Goal: Transaction & Acquisition: Purchase product/service

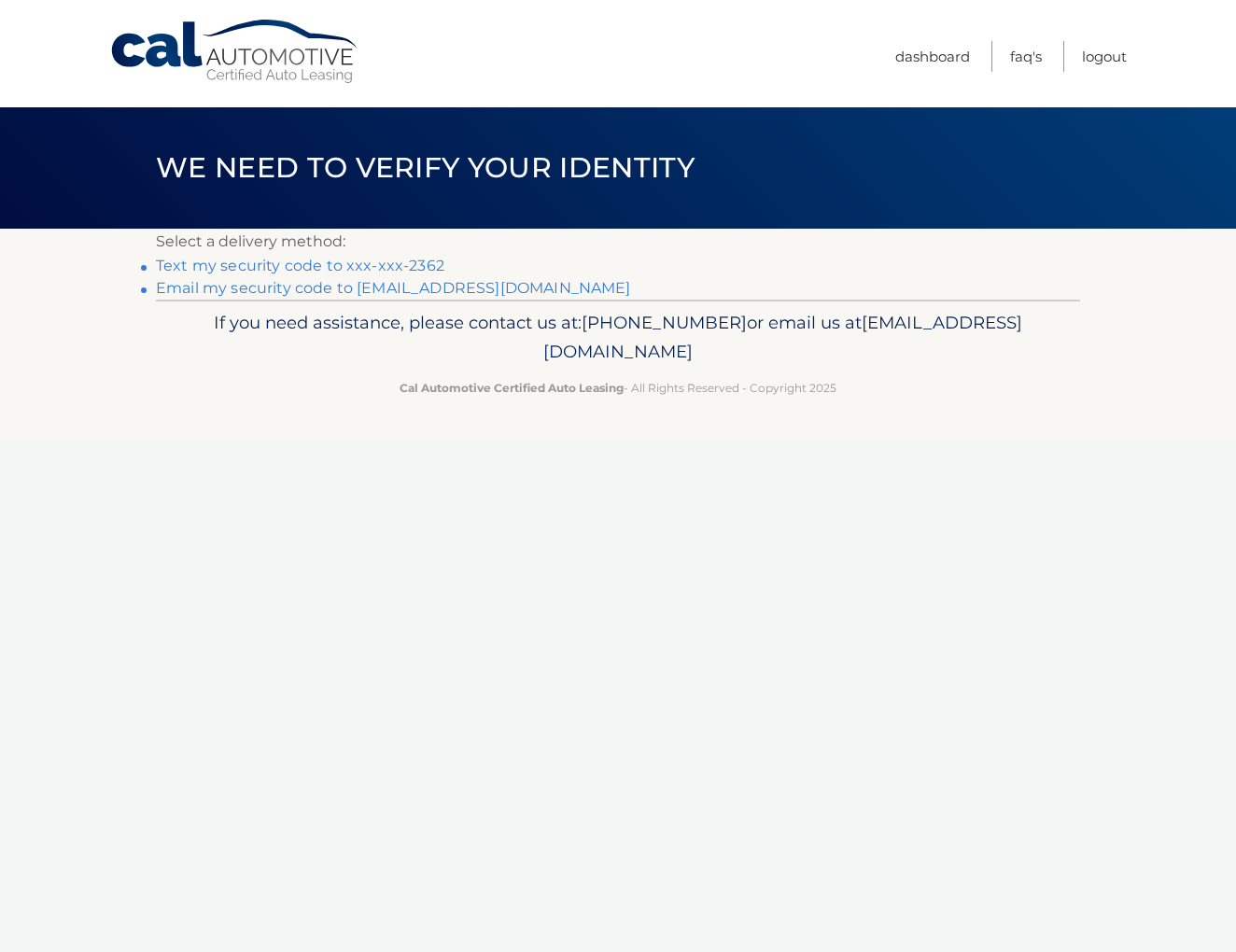
click at [352, 266] on link "Text my security code to xxx-xxx-2362" at bounding box center [300, 265] width 288 height 17
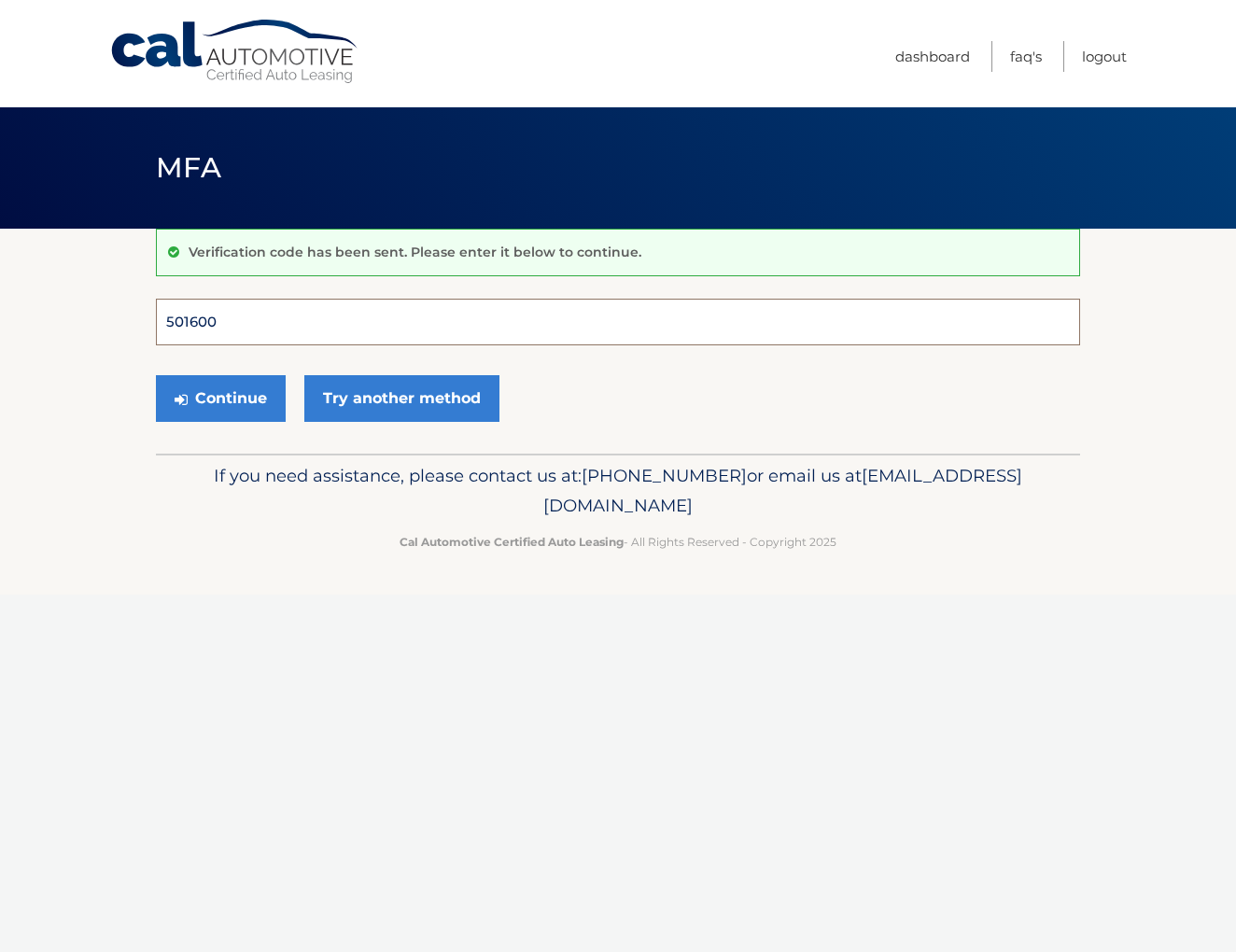
type input "501600"
click at [221, 398] on button "Continue" at bounding box center [221, 399] width 130 height 46
click at [237, 402] on button "Continue" at bounding box center [221, 399] width 130 height 46
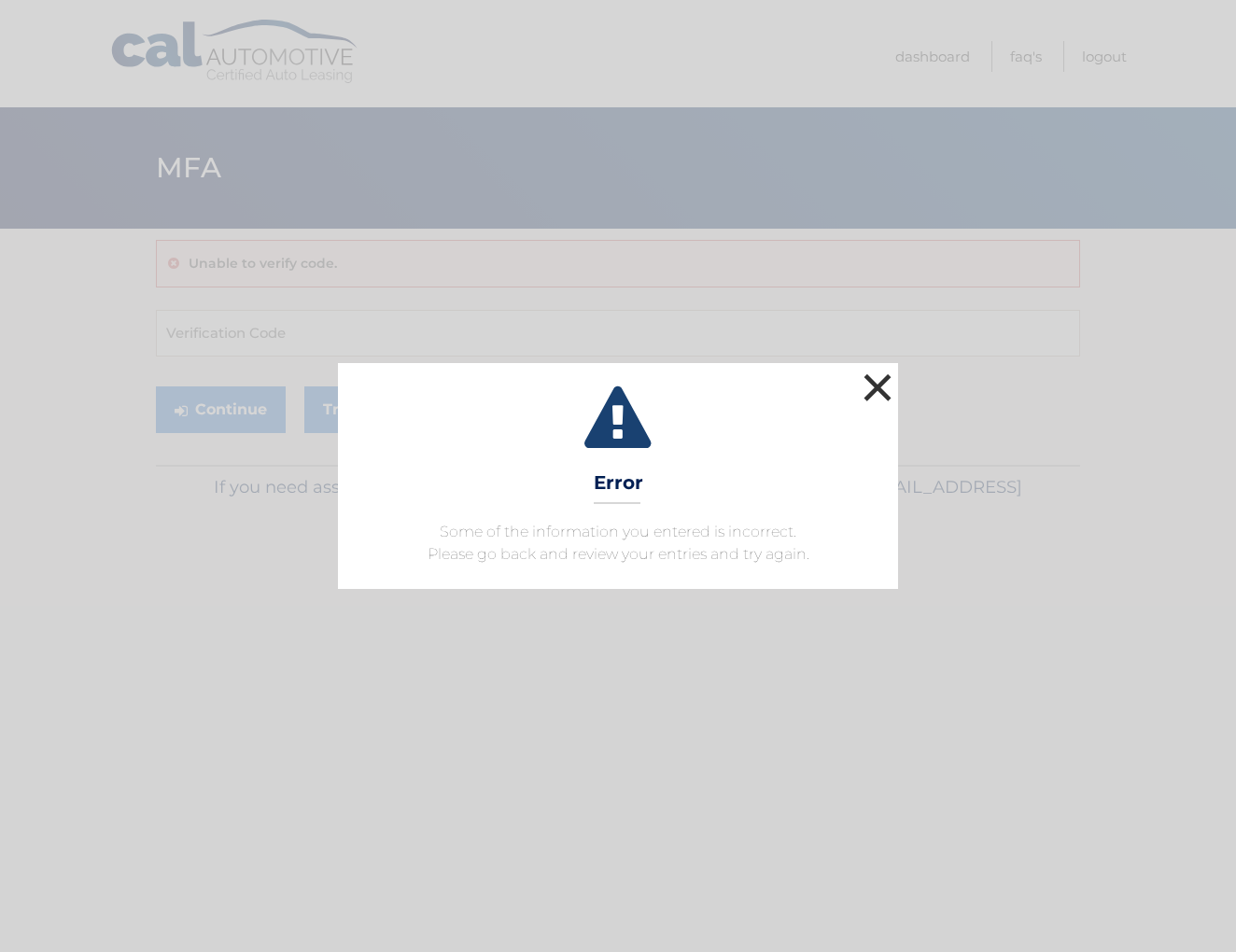
click at [866, 392] on button "×" at bounding box center [877, 387] width 38 height 38
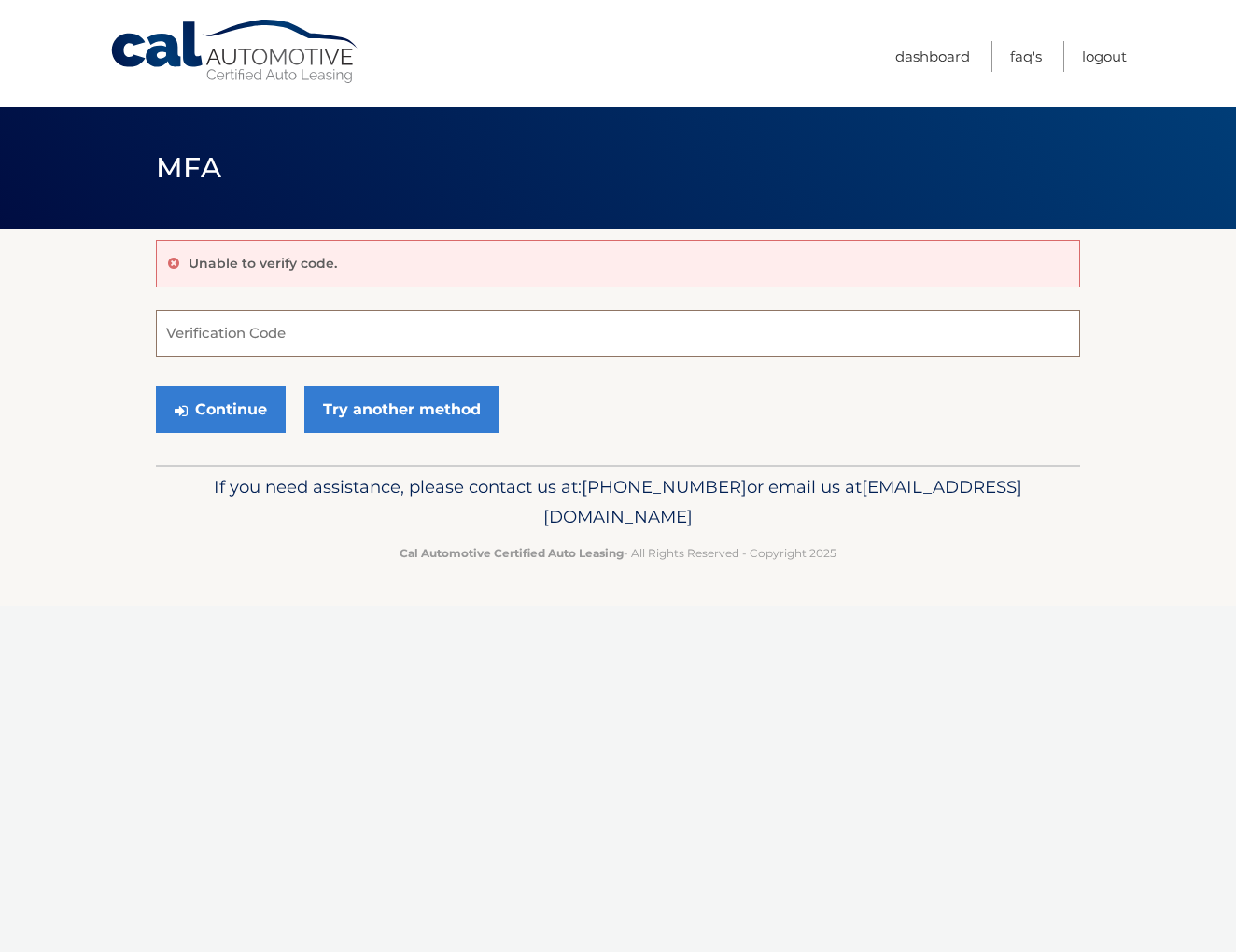
click at [201, 315] on input "Verification Code" at bounding box center [618, 333] width 924 height 46
click at [251, 261] on p "Unable to verify code." at bounding box center [263, 263] width 148 height 16
click at [235, 414] on button "Continue" at bounding box center [221, 410] width 130 height 46
click at [267, 346] on input "Verification Code" at bounding box center [618, 333] width 924 height 46
click at [414, 410] on link "Try another method" at bounding box center [402, 410] width 196 height 46
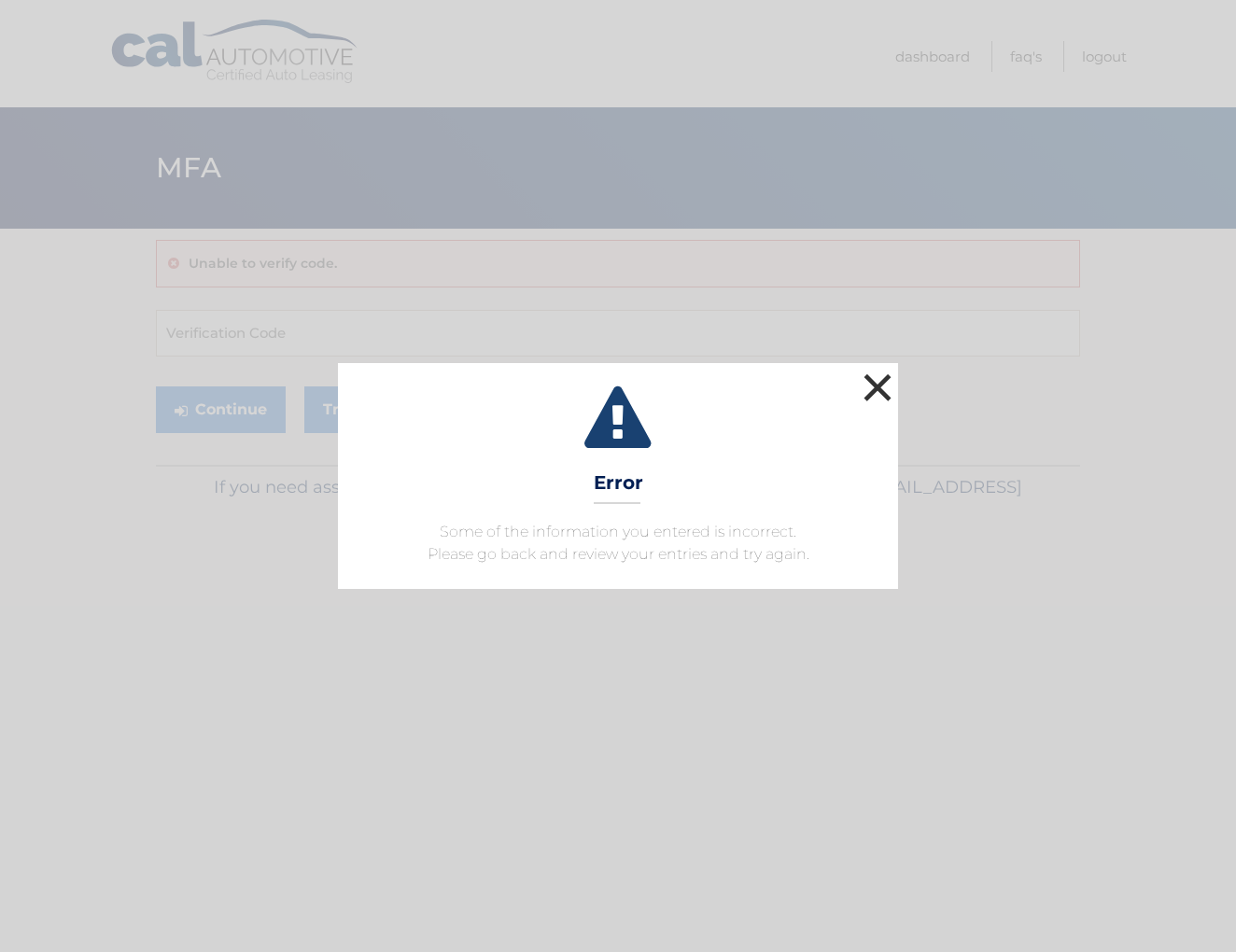
click at [881, 374] on button "×" at bounding box center [877, 387] width 38 height 38
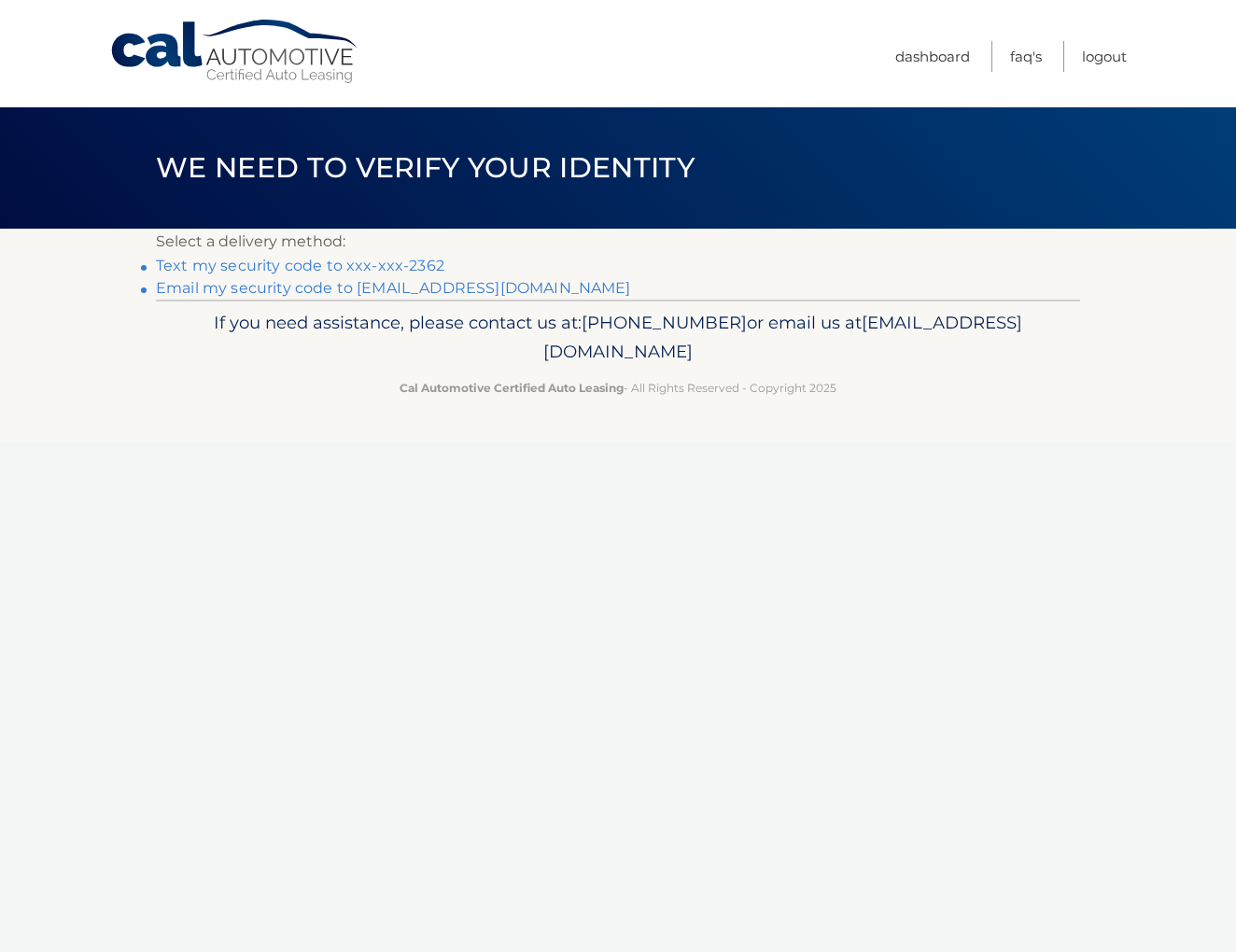
click at [295, 265] on link "Text my security code to xxx-xxx-2362" at bounding box center [300, 265] width 288 height 17
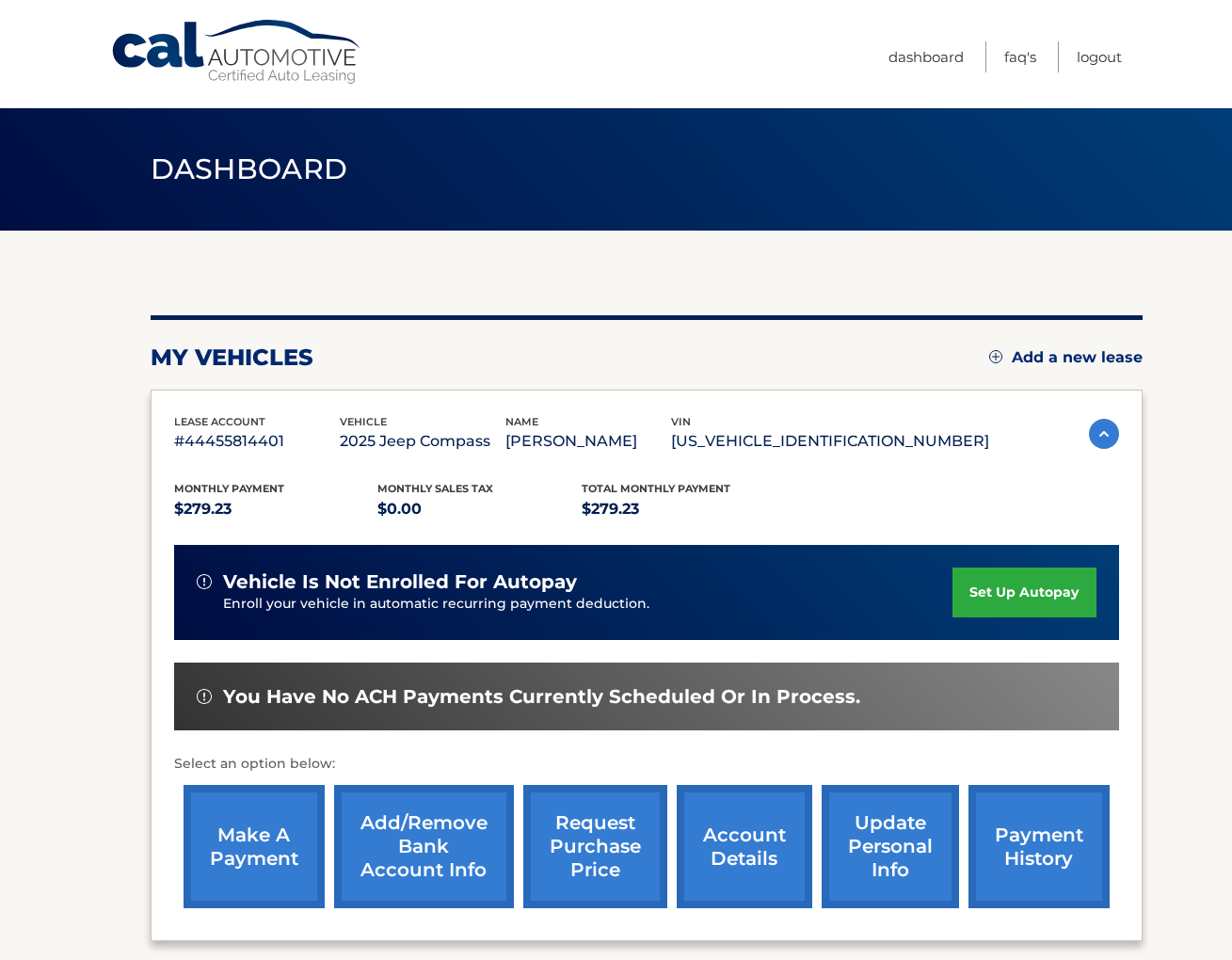
click at [252, 849] on link "make a payment" at bounding box center [254, 846] width 141 height 123
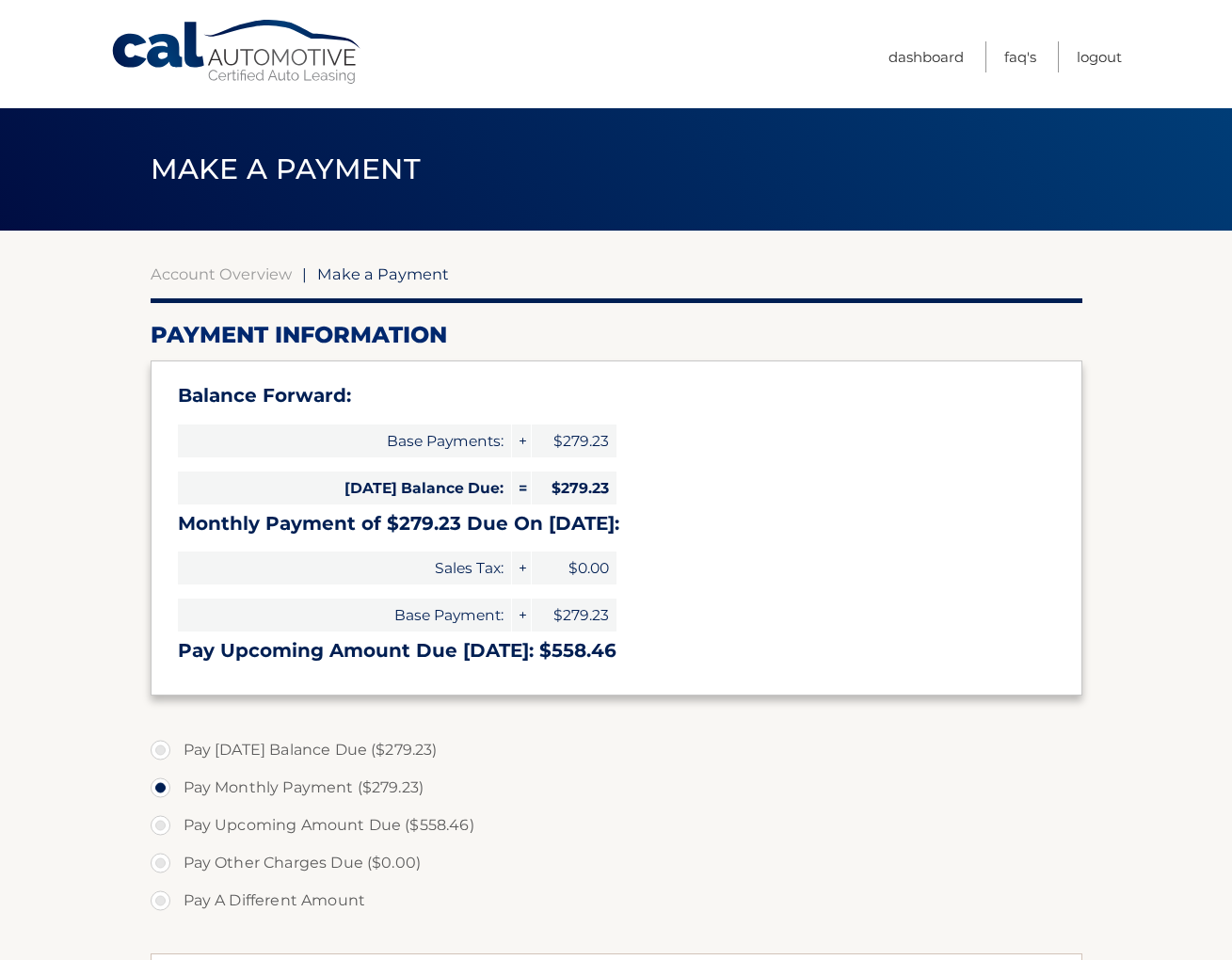
select select "Yzc0MjFkNGUtZmZiZC00YjBjLTlkZmYtNDcyMmVlNTAzYTVh"
click at [164, 747] on label "Pay Today's Balance Due ($279.23)" at bounding box center [616, 750] width 932 height 38
click at [164, 747] on input "Pay Today's Balance Due ($279.23)" at bounding box center [167, 746] width 18 height 30
radio input "true"
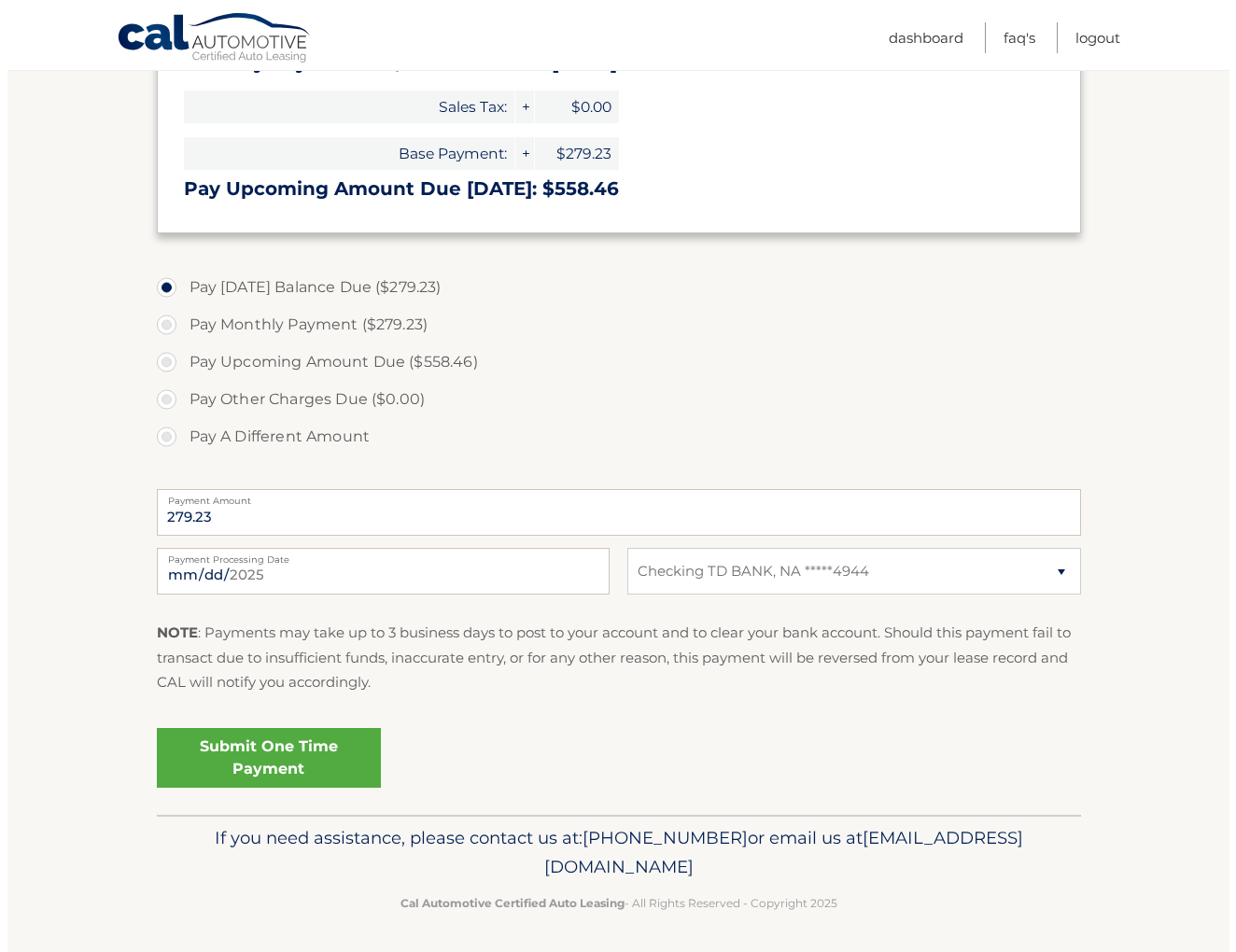
scroll to position [456, 0]
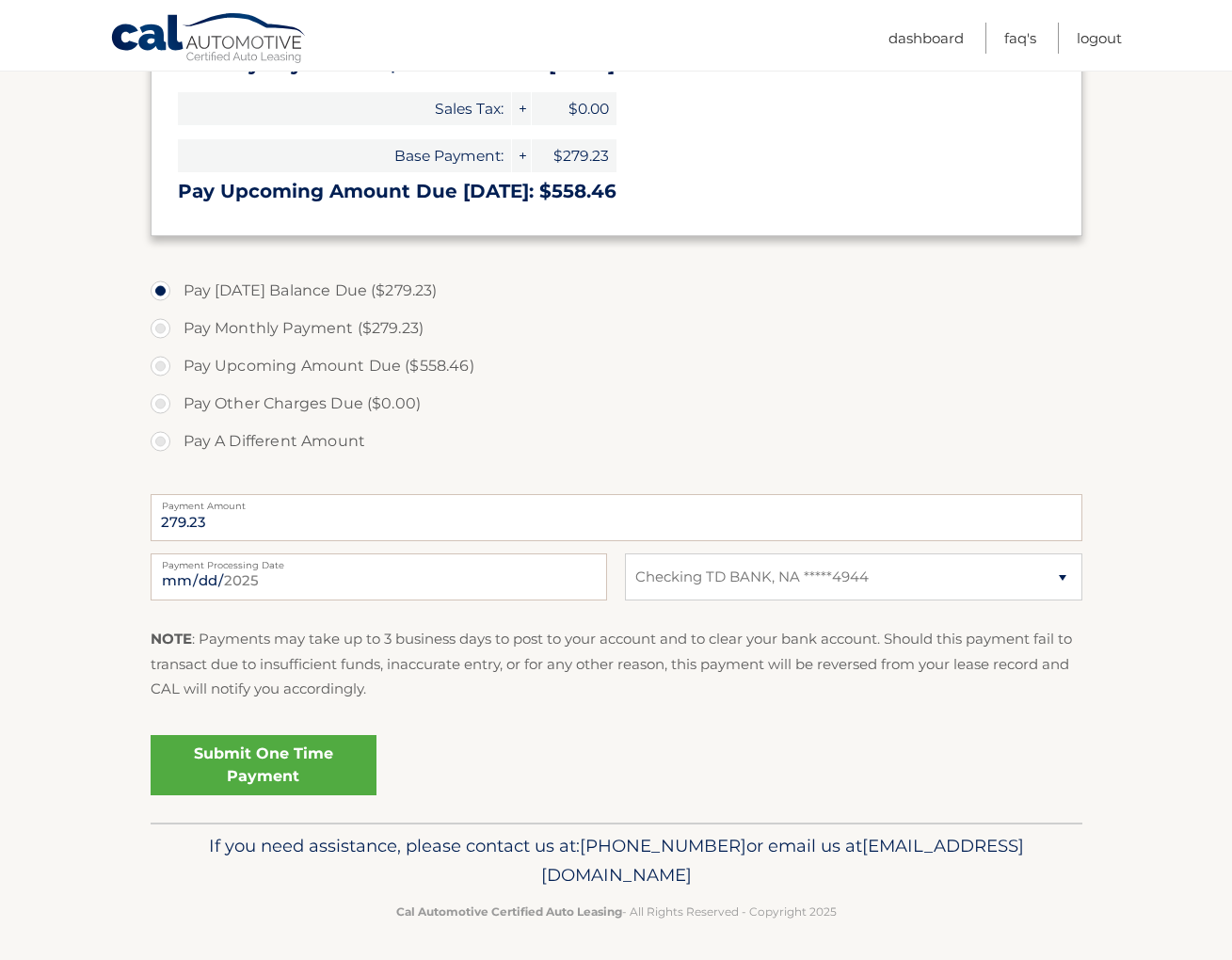
click at [244, 760] on link "Submit One Time Payment" at bounding box center [263, 766] width 226 height 60
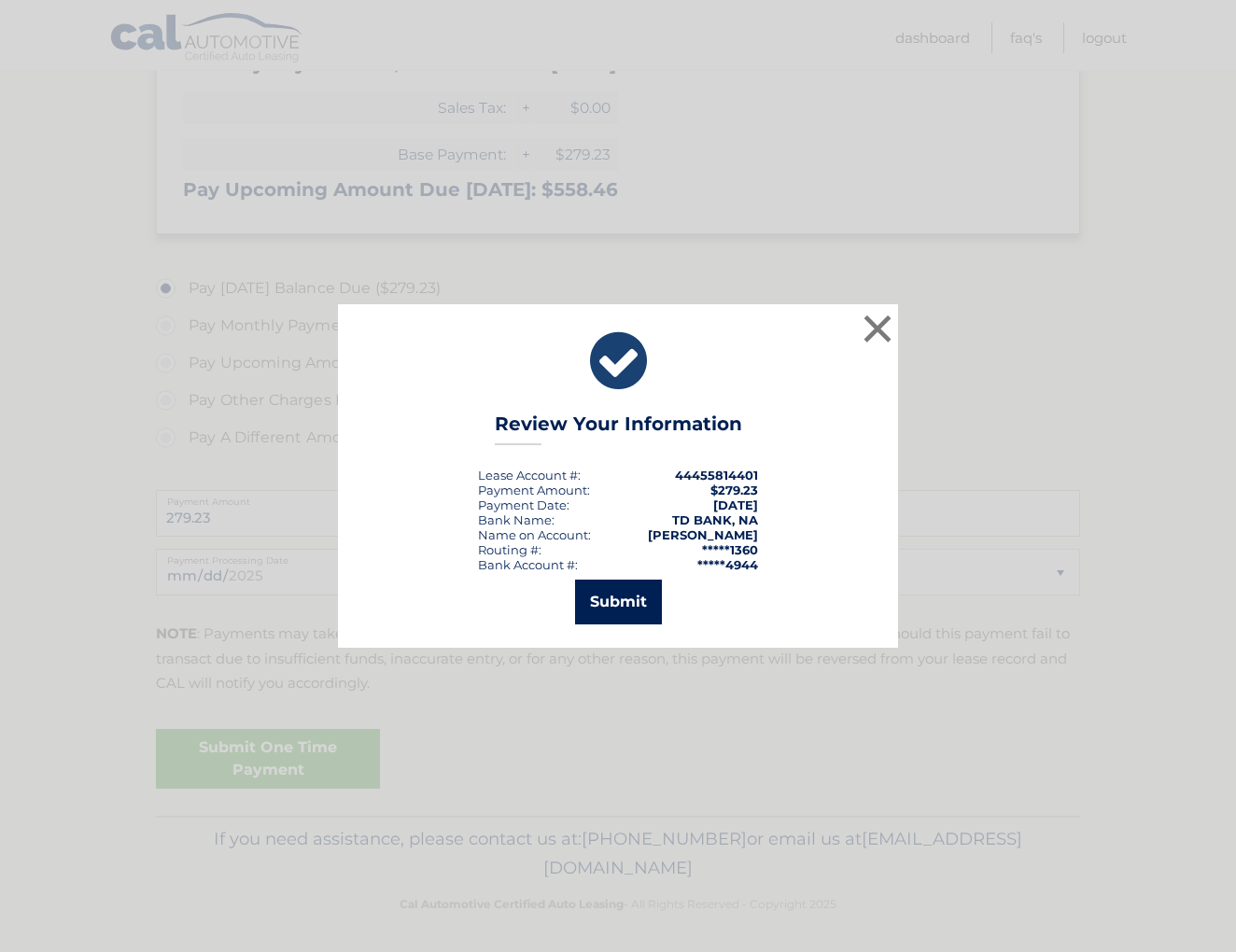
click at [621, 619] on button "Submit" at bounding box center [618, 602] width 87 height 45
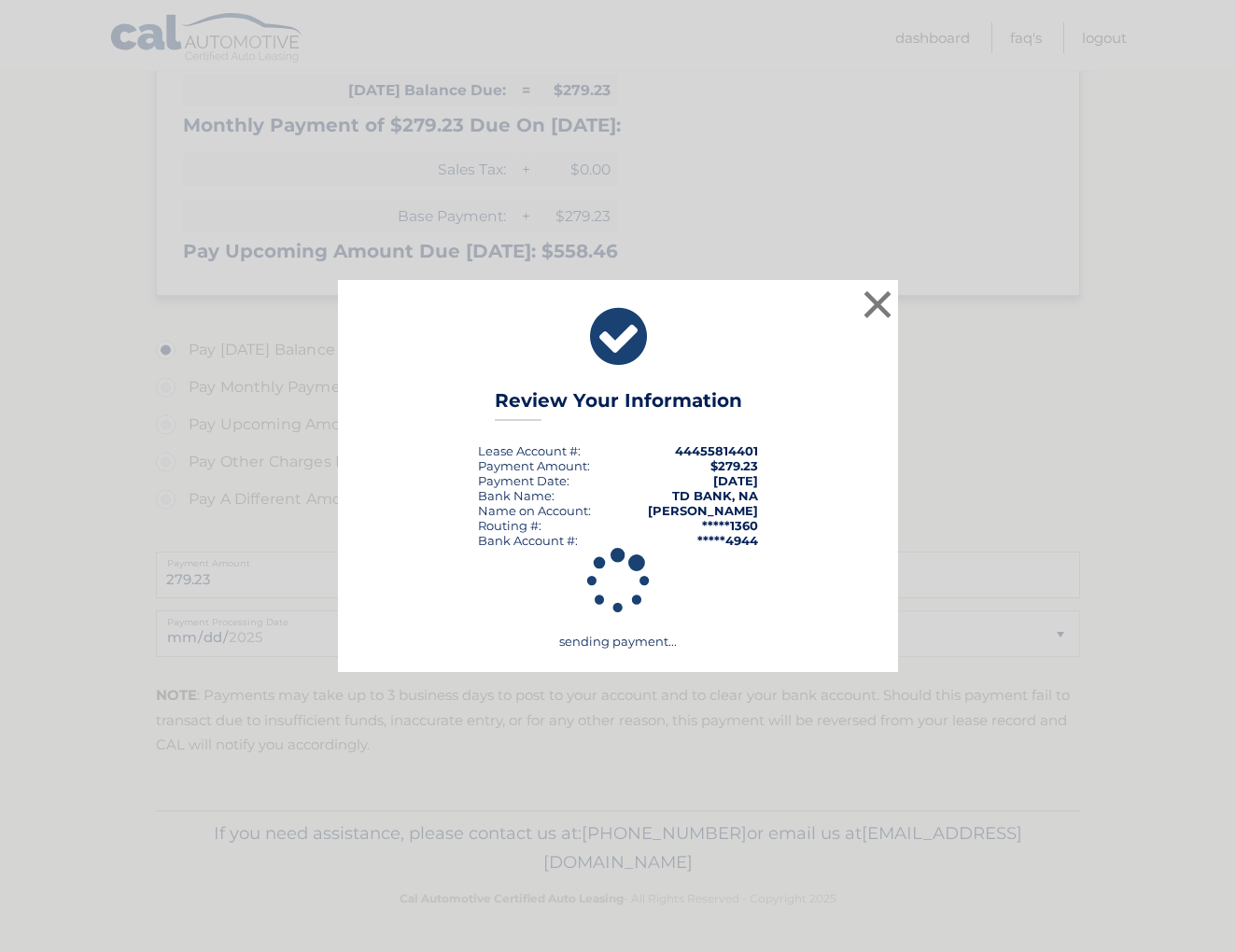
scroll to position [388, 0]
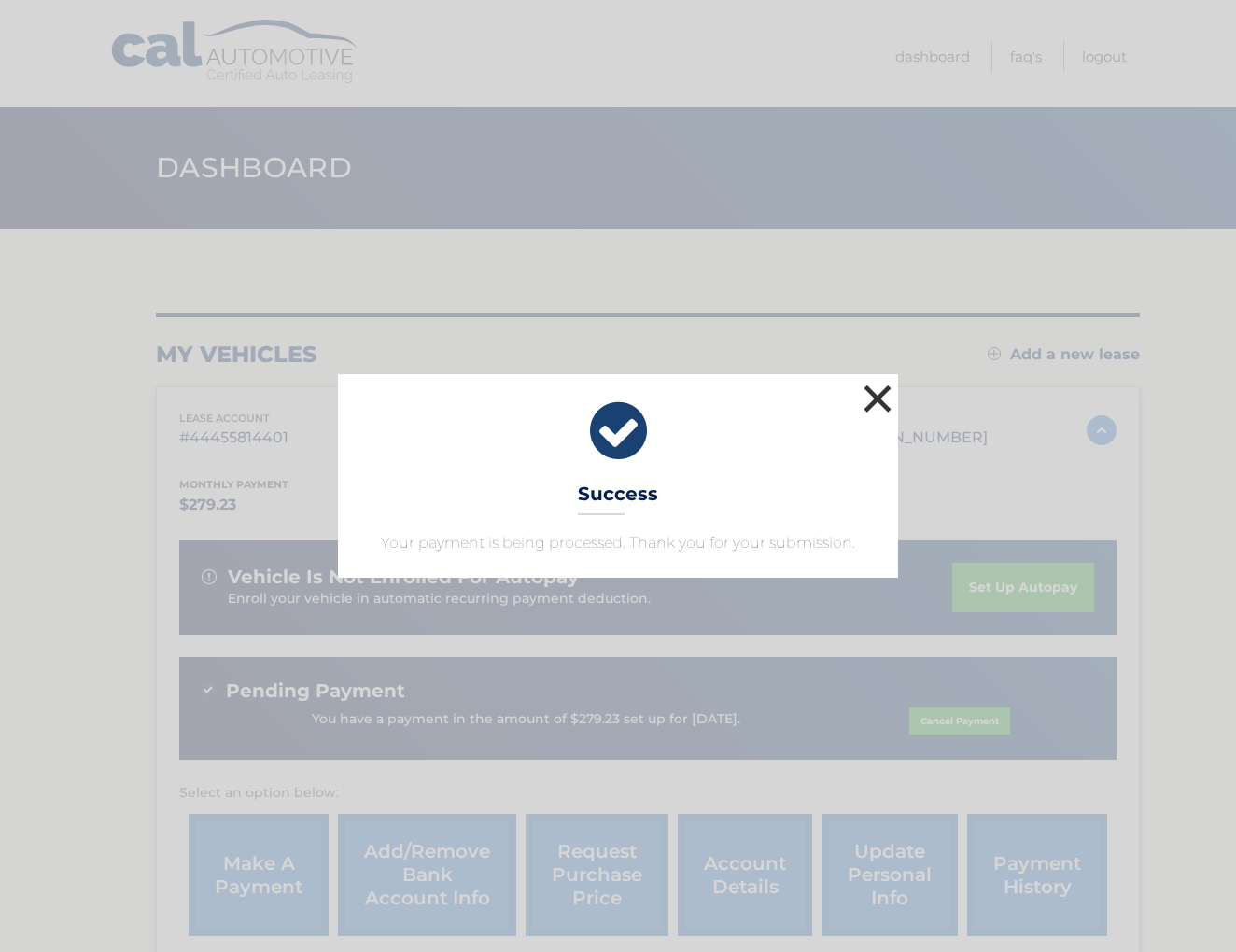
click at [882, 400] on button "×" at bounding box center [877, 398] width 38 height 38
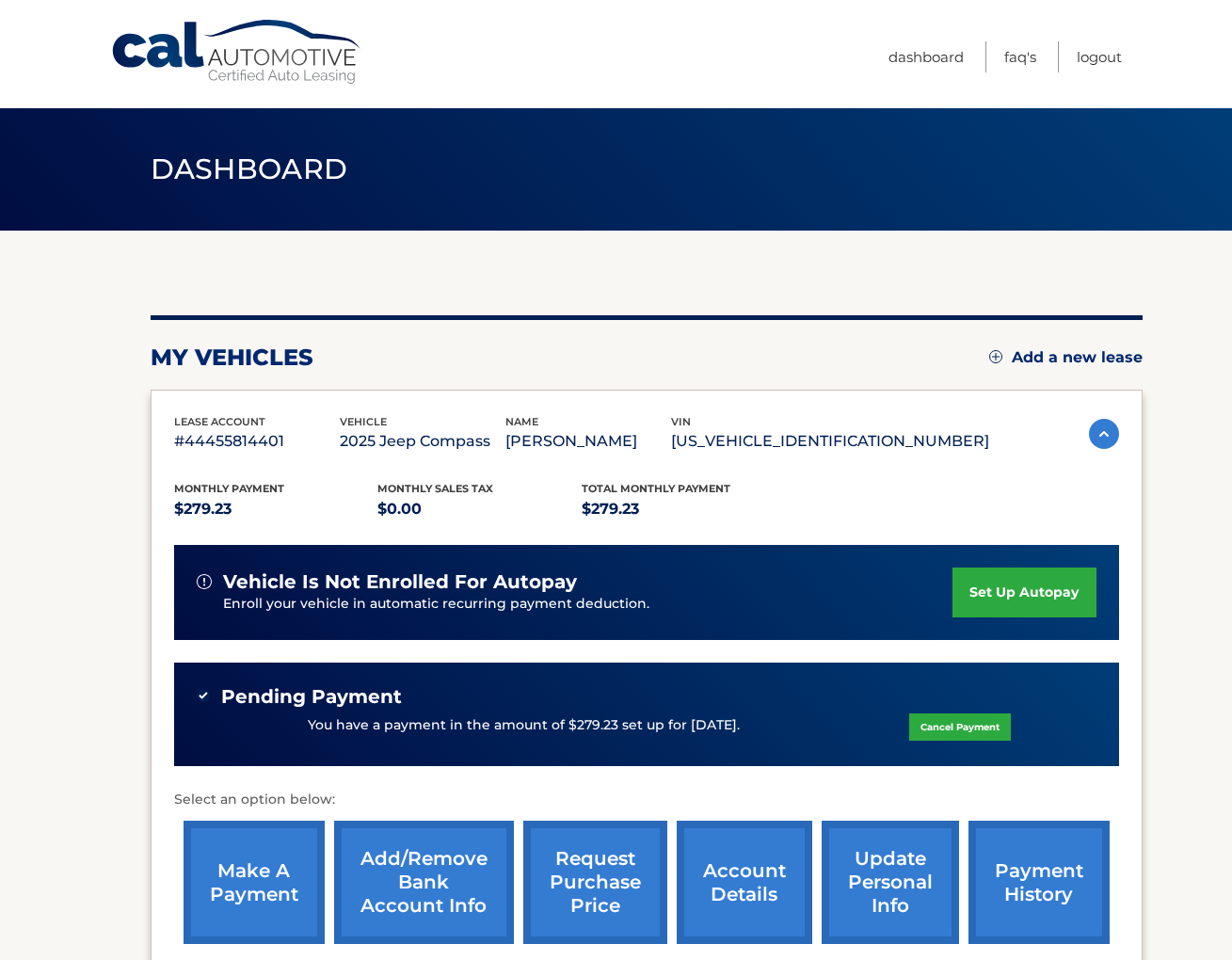
click at [736, 884] on link "account details" at bounding box center [745, 882] width 136 height 123
click at [1043, 844] on link "payment history" at bounding box center [1039, 882] width 141 height 123
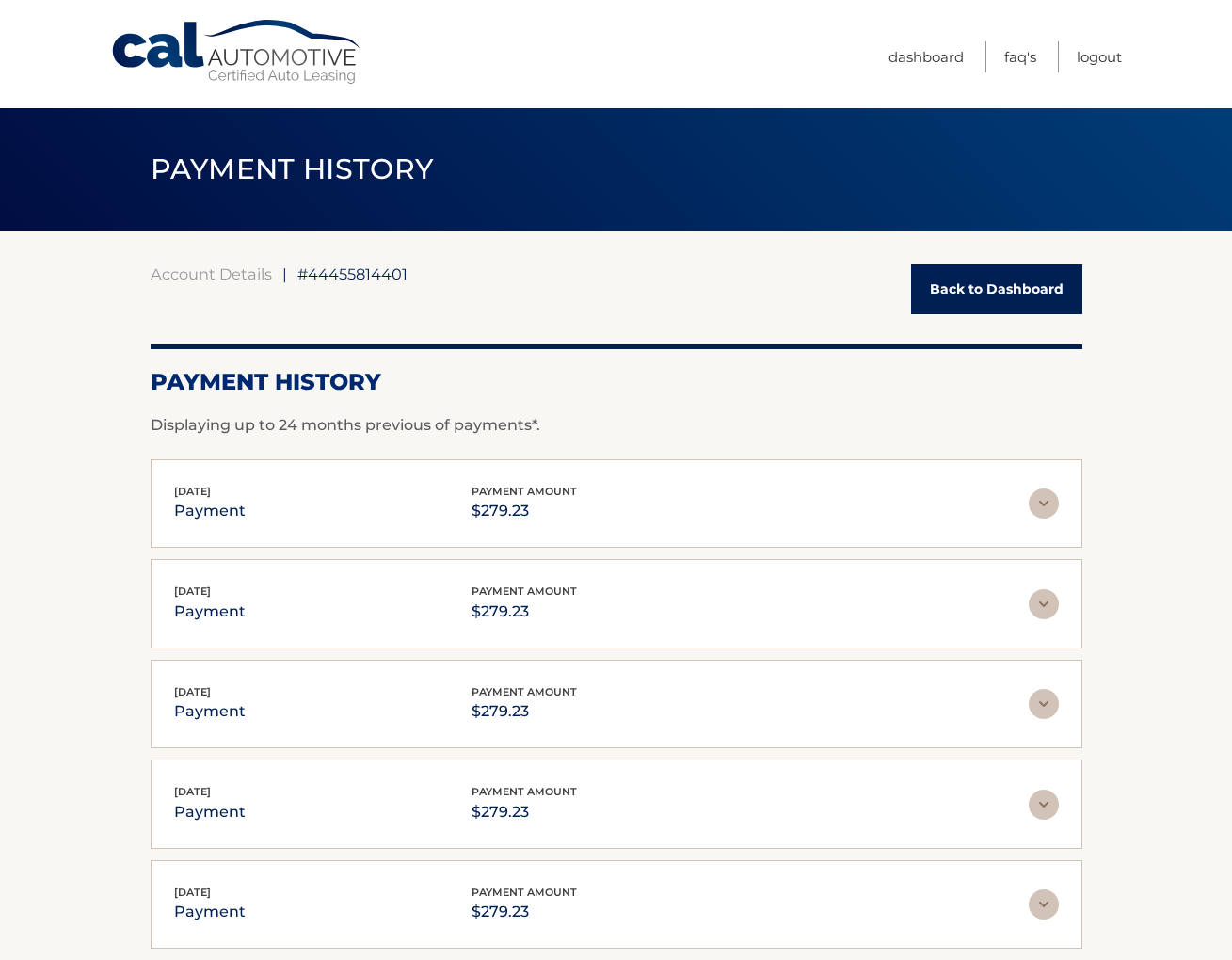
click at [211, 496] on span "[DATE]" at bounding box center [192, 492] width 37 height 14
